Goal: Task Accomplishment & Management: Manage account settings

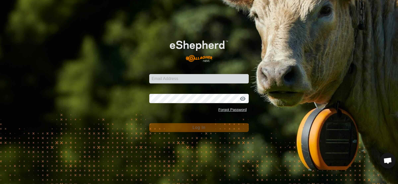
scroll to position [1792, 0]
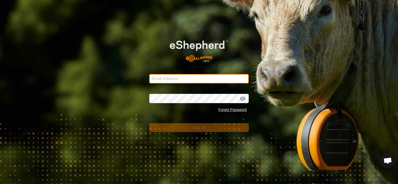
type input "[EMAIL_ADDRESS][DOMAIN_NAME]"
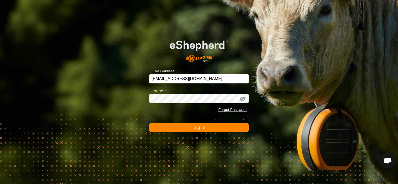
click at [189, 131] on button "Log In" at bounding box center [199, 127] width 100 height 9
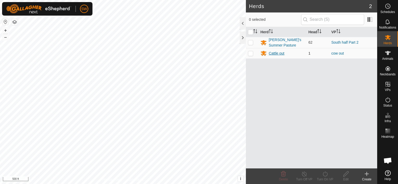
click at [283, 54] on div "Cattle out" at bounding box center [277, 53] width 16 height 5
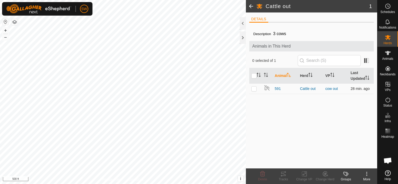
click at [256, 87] on p-checkbox at bounding box center [253, 89] width 5 height 4
checkbox input "true"
click at [301, 177] on change-vp-svg-icon at bounding box center [304, 174] width 21 height 6
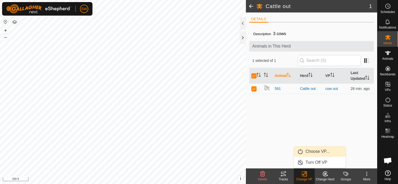
click at [316, 149] on link "Choose VP..." at bounding box center [320, 152] width 52 height 10
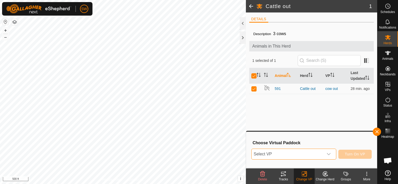
click at [314, 153] on span "Select VP" at bounding box center [288, 154] width 72 height 10
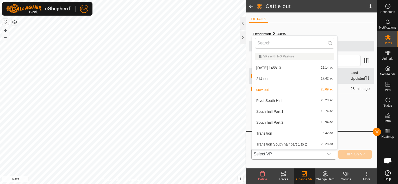
click at [308, 122] on li "South half Part 2 15.94 ac" at bounding box center [294, 123] width 85 height 10
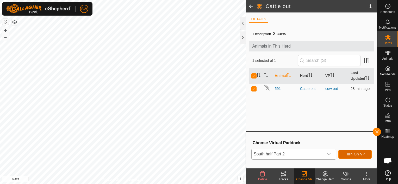
click at [348, 153] on span "Turn On VP" at bounding box center [355, 154] width 20 height 4
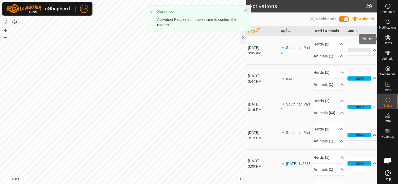
click at [390, 41] on es-mob-svg-icon at bounding box center [387, 37] width 9 height 8
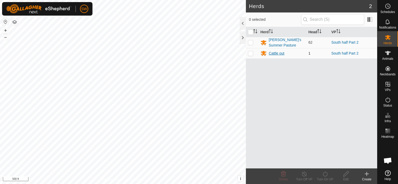
click at [282, 53] on div "Cattle out" at bounding box center [277, 53] width 16 height 5
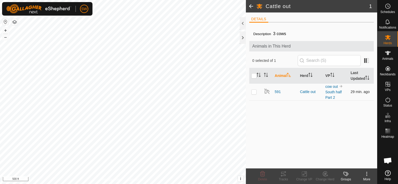
click at [251, 90] on p-tablecheckbox at bounding box center [253, 92] width 5 height 4
checkbox input "true"
click at [321, 176] on change-mob-svg-icon at bounding box center [325, 174] width 21 height 6
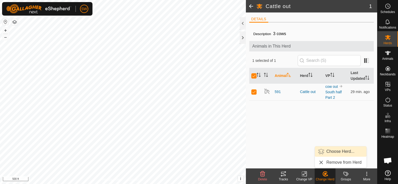
click at [328, 152] on link "Choose Herd..." at bounding box center [341, 152] width 52 height 10
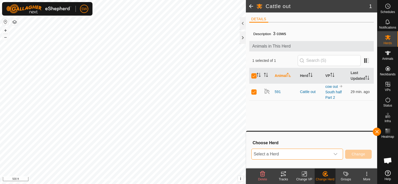
click at [285, 154] on span "Select a Herd" at bounding box center [291, 154] width 79 height 10
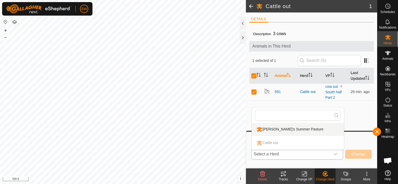
click at [289, 131] on li "[PERSON_NAME]'s Summer Pasture" at bounding box center [298, 129] width 92 height 13
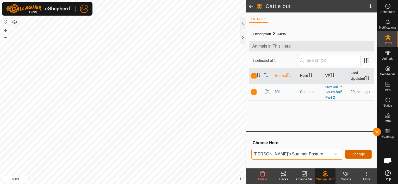
click at [359, 157] on button "Change" at bounding box center [358, 154] width 27 height 9
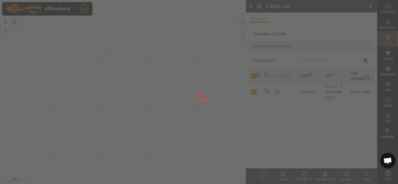
checkbox input "false"
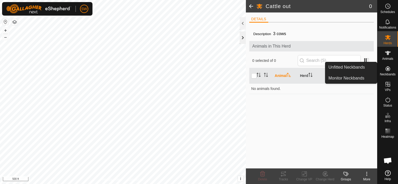
click at [242, 36] on div at bounding box center [243, 38] width 6 height 13
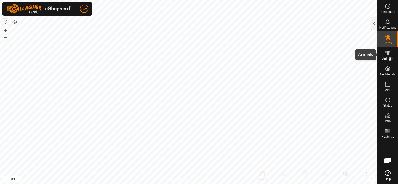
click at [390, 58] on span "Animals" at bounding box center [387, 58] width 11 height 3
click at [382, 55] on div "Animals" at bounding box center [388, 55] width 21 height 16
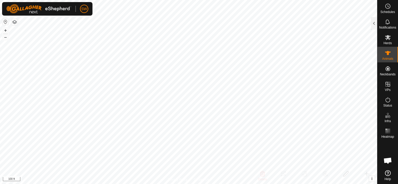
click at [382, 55] on div "Animals" at bounding box center [388, 55] width 21 height 16
click at [388, 57] on es-animals-svg-icon at bounding box center [387, 53] width 9 height 8
click at [388, 55] on icon at bounding box center [388, 53] width 6 height 6
click at [388, 38] on icon at bounding box center [388, 37] width 6 height 5
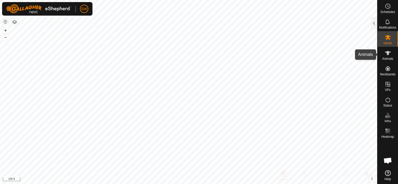
drag, startPoint x: 389, startPoint y: 57, endPoint x: 387, endPoint y: 51, distance: 6.3
click at [388, 55] on div "Animals" at bounding box center [388, 55] width 21 height 16
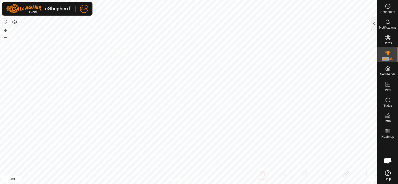
drag, startPoint x: 387, startPoint y: 51, endPoint x: 384, endPoint y: 57, distance: 7.1
click at [384, 57] on span "Animals" at bounding box center [387, 58] width 11 height 3
click at [371, 26] on div at bounding box center [374, 23] width 6 height 13
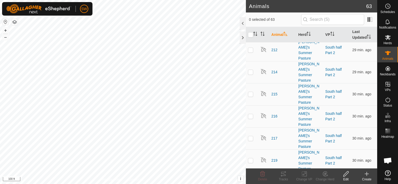
scroll to position [469, 0]
checkbox input "false"
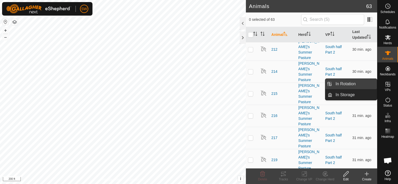
click at [358, 83] on link "In Rotation" at bounding box center [354, 84] width 45 height 10
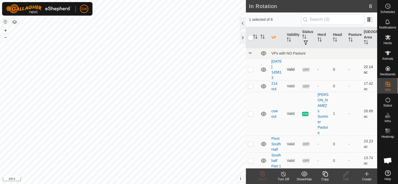
checkbox input "true"
checkbox input "false"
click at [265, 175] on icon at bounding box center [262, 174] width 6 height 6
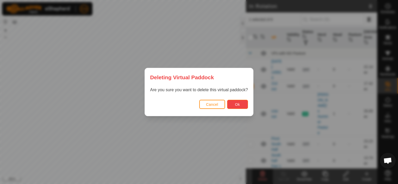
click at [239, 105] on span "Ok" at bounding box center [237, 105] width 5 height 4
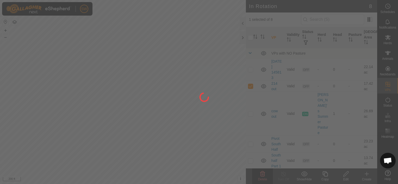
checkbox input "false"
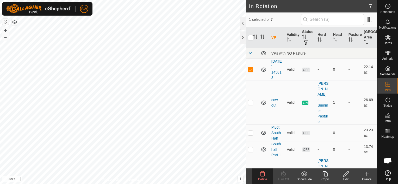
click at [264, 175] on icon at bounding box center [262, 174] width 5 height 5
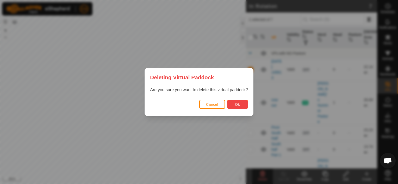
click at [236, 104] on span "Ok" at bounding box center [237, 105] width 5 height 4
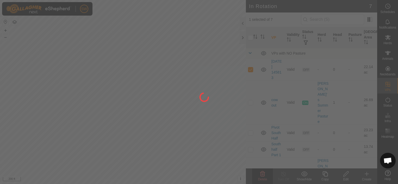
checkbox input "false"
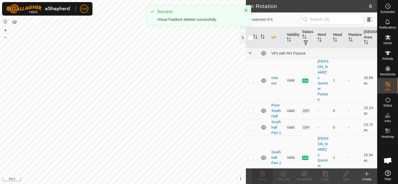
checkbox input "true"
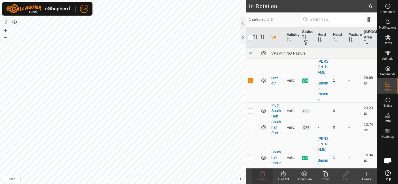
checkbox input "false"
checkbox input "true"
